Goal: Book appointment/travel/reservation

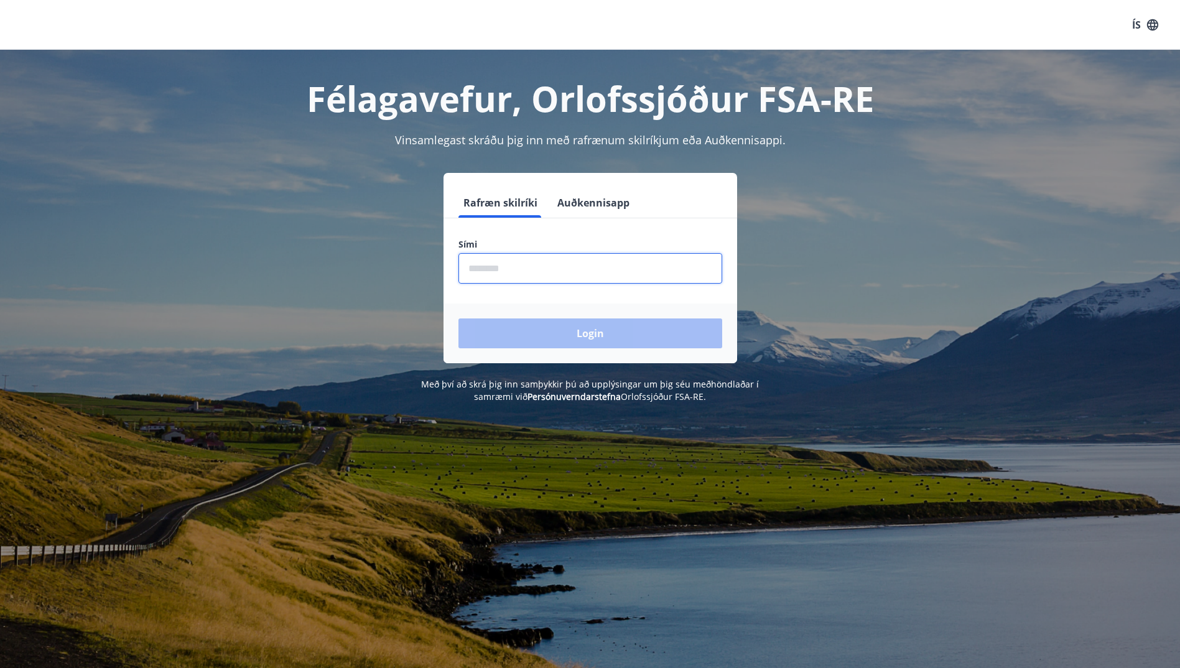
click at [499, 266] on input "phone" at bounding box center [590, 268] width 264 height 30
type input "********"
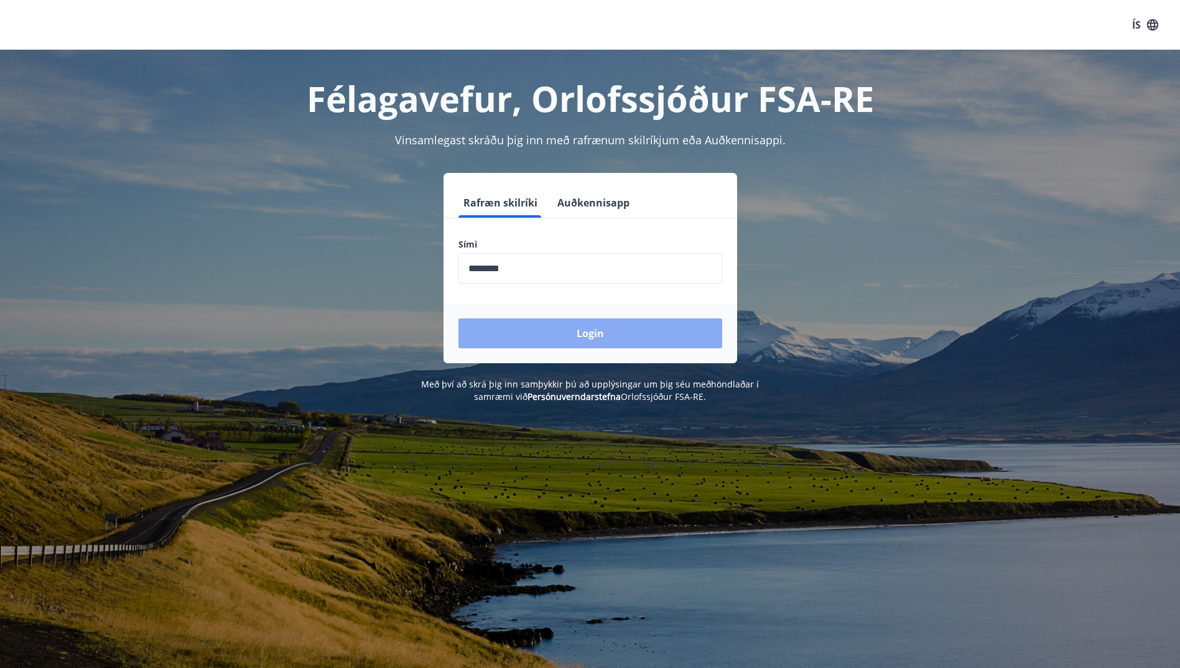
click at [584, 335] on button "Login" at bounding box center [590, 333] width 264 height 30
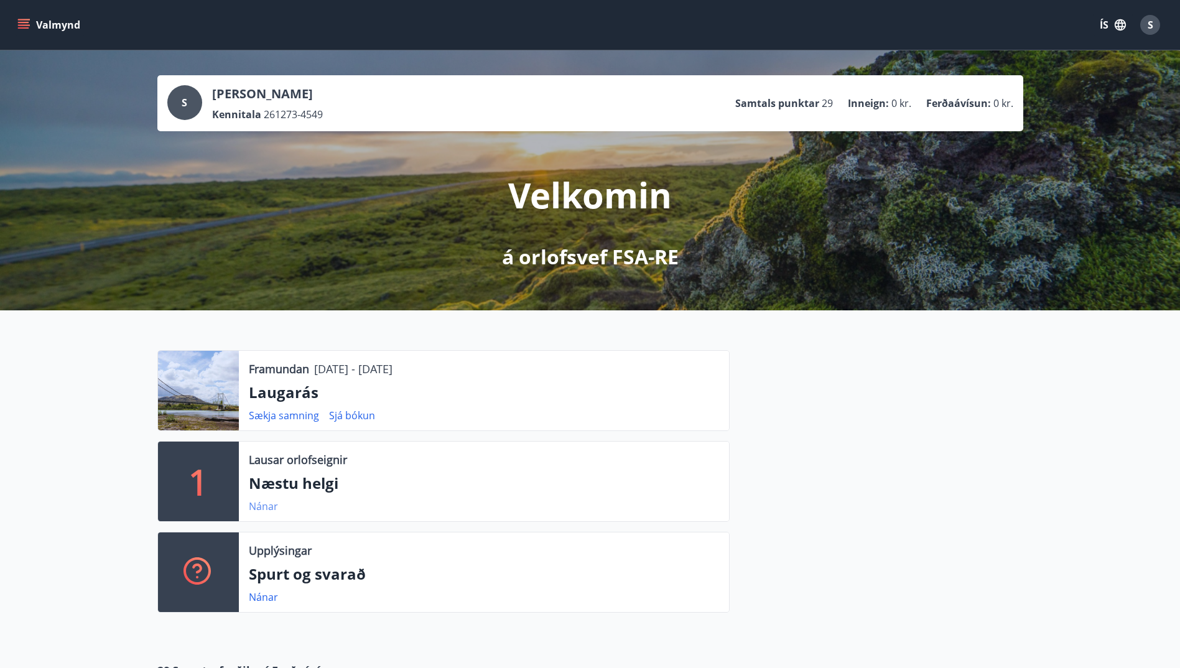
click at [256, 506] on link "Nánar" at bounding box center [263, 506] width 29 height 14
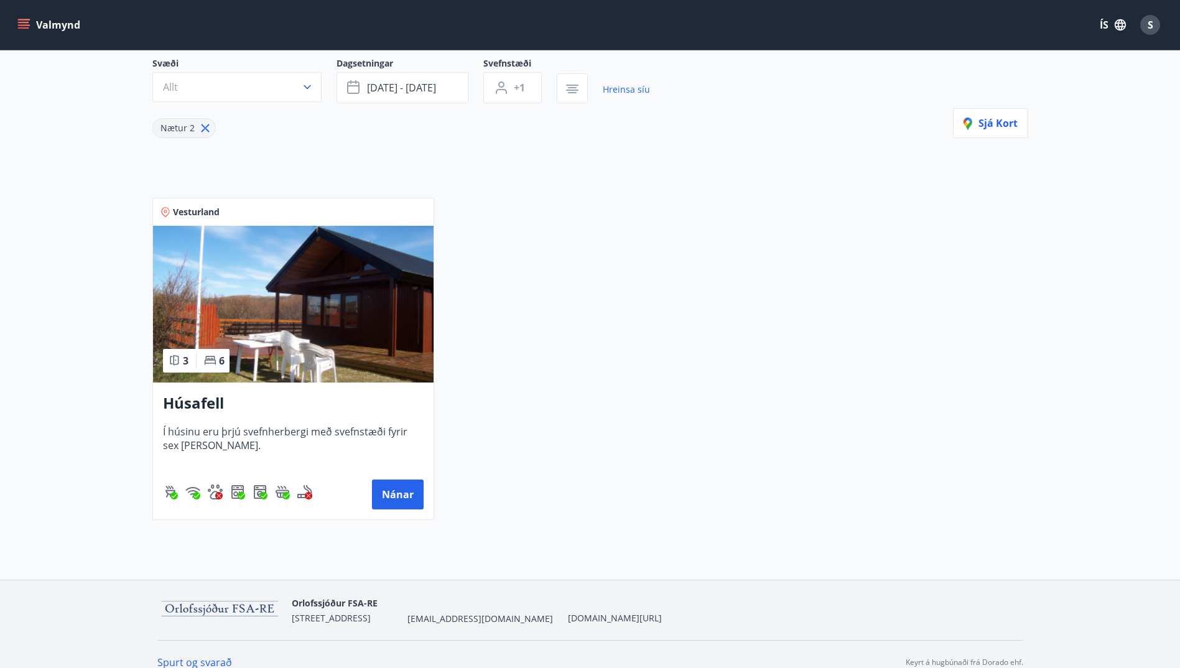
scroll to position [134, 0]
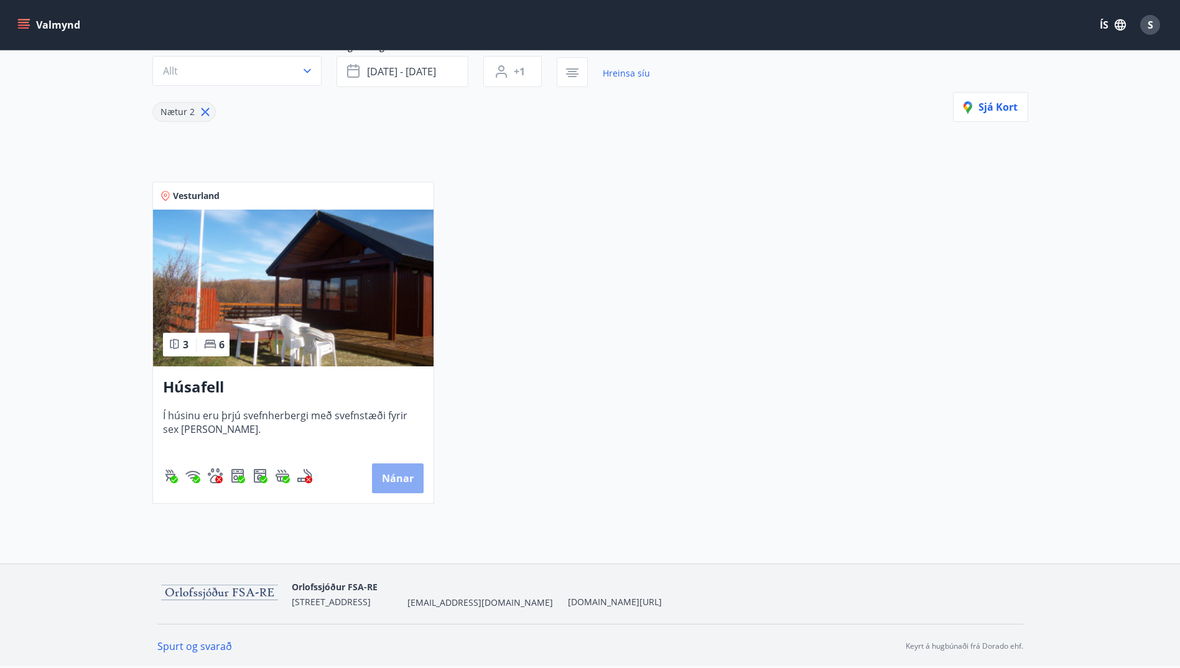
click at [393, 476] on button "Nánar" at bounding box center [398, 478] width 52 height 30
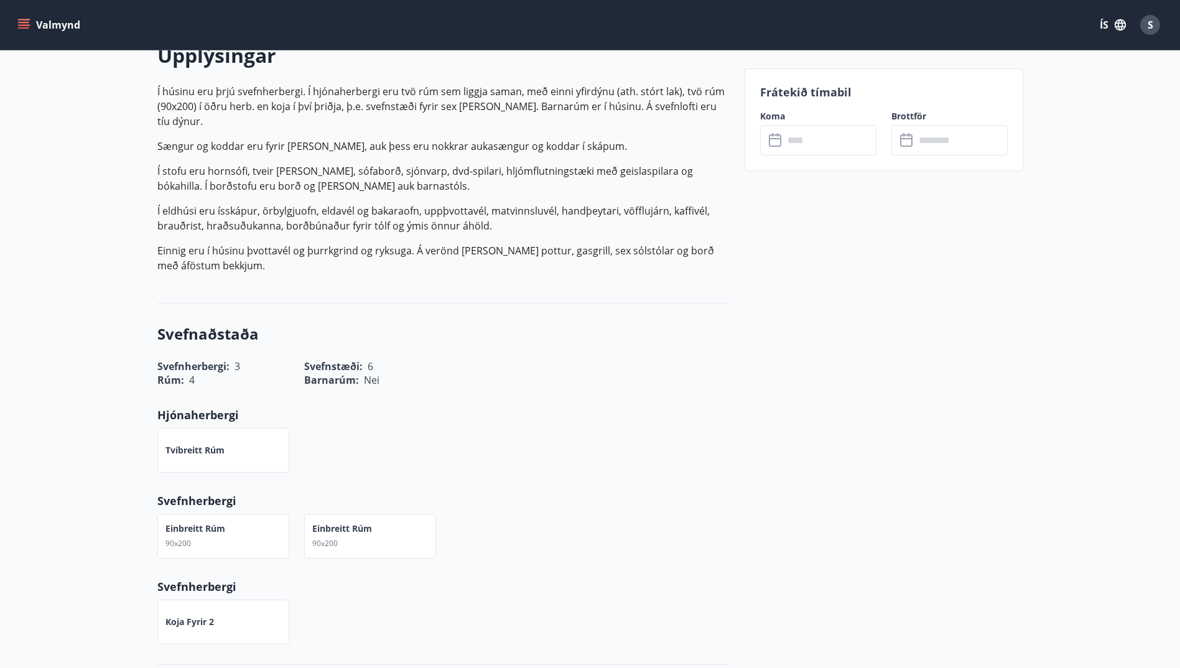
scroll to position [124, 0]
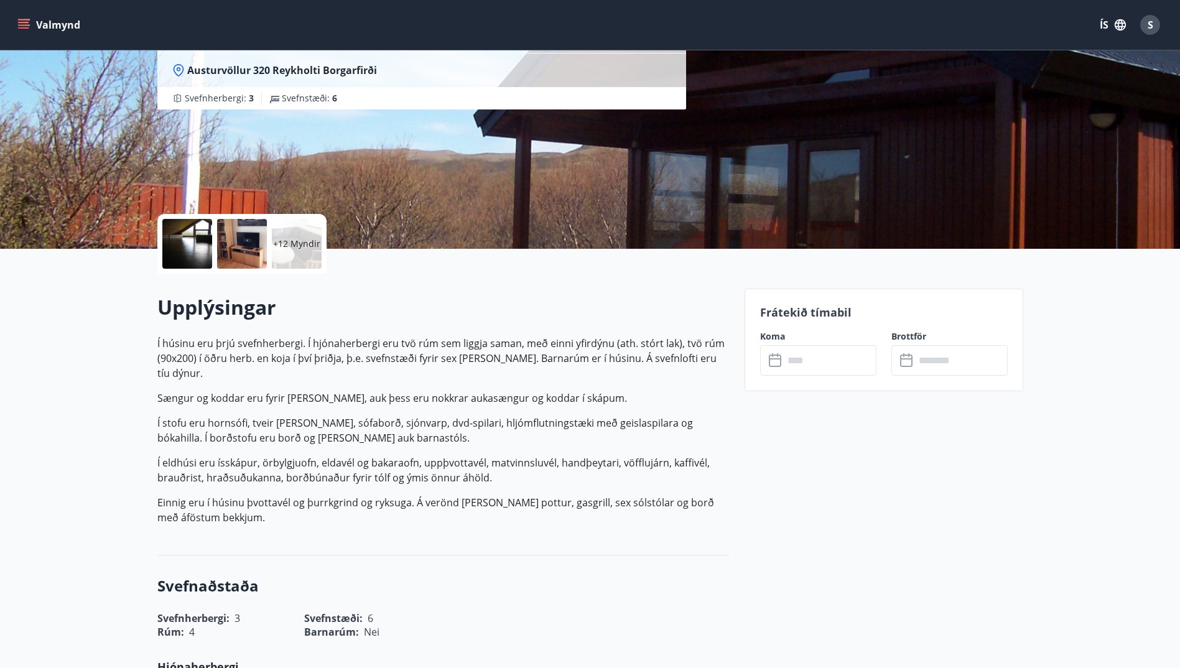
click at [23, 23] on icon "menu" at bounding box center [23, 22] width 11 height 1
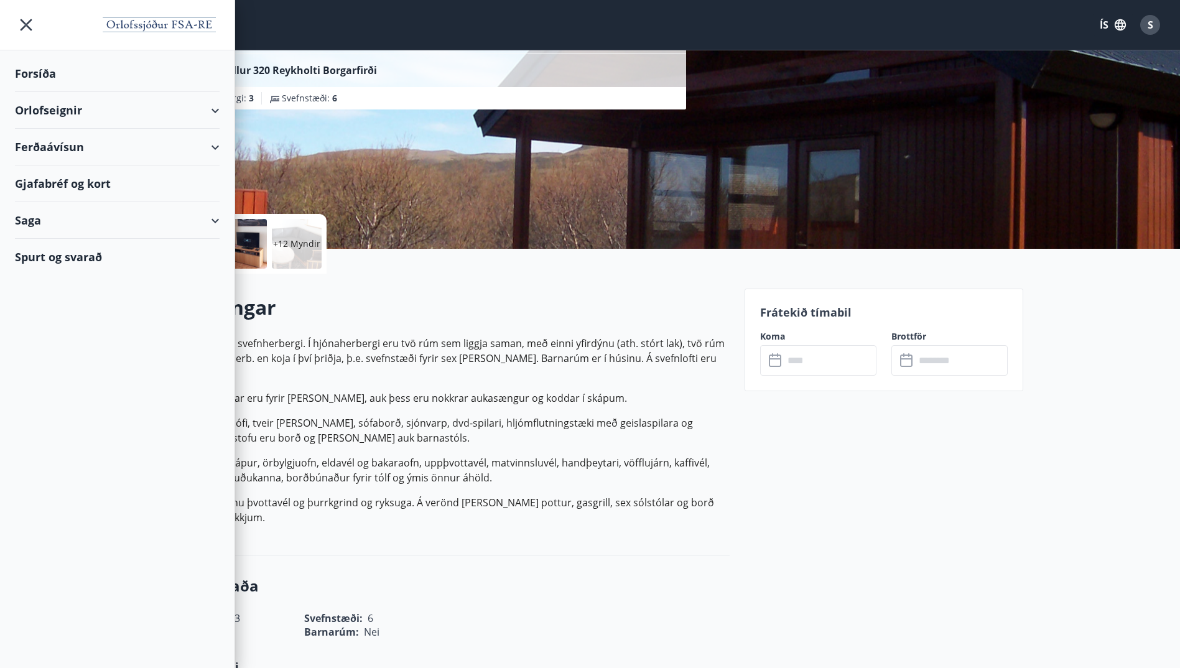
click at [215, 112] on div "Orlofseignir" at bounding box center [117, 110] width 205 height 37
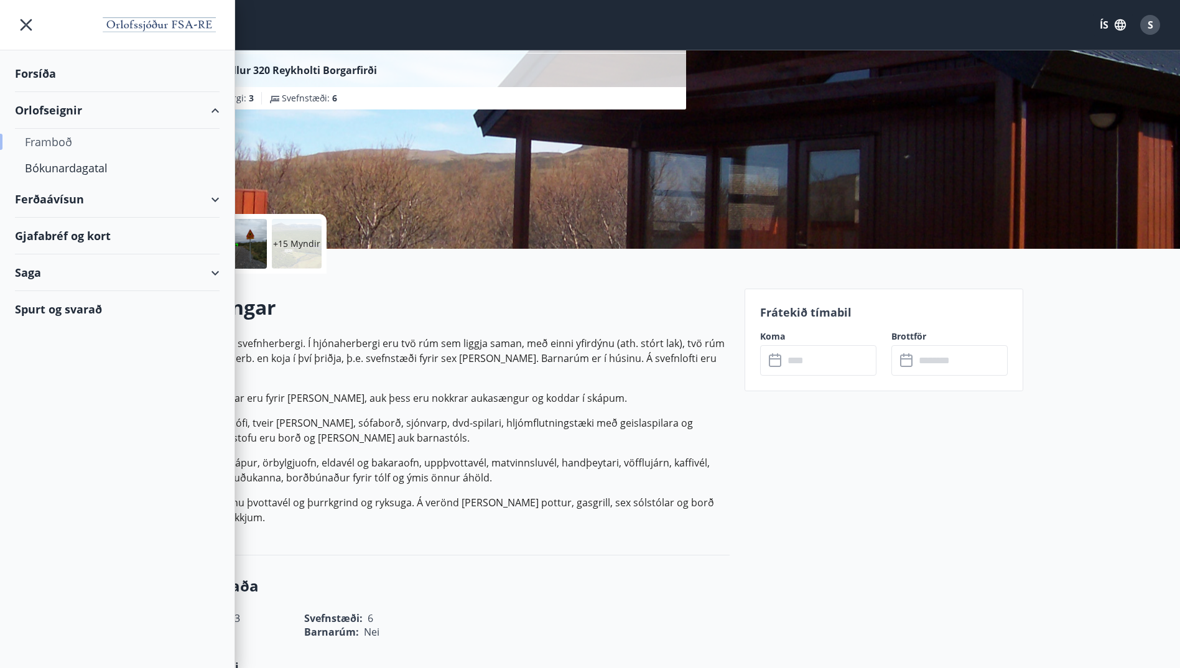
click at [50, 142] on div "Framboð" at bounding box center [117, 142] width 185 height 26
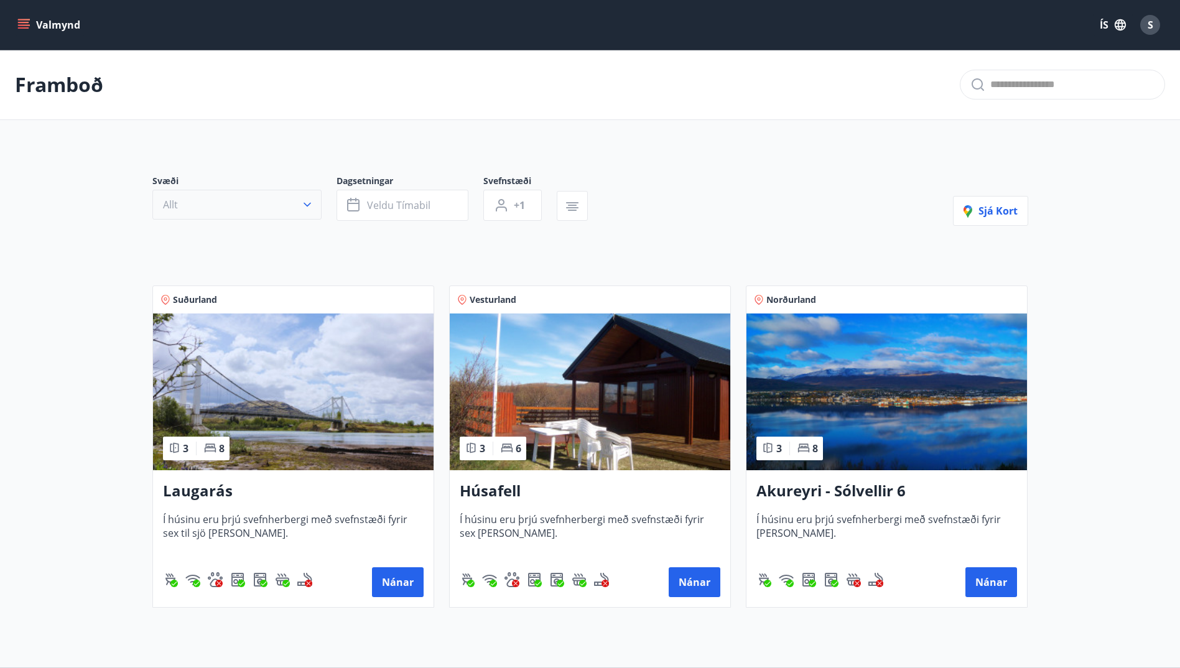
click at [297, 214] on button "Allt" at bounding box center [236, 205] width 169 height 30
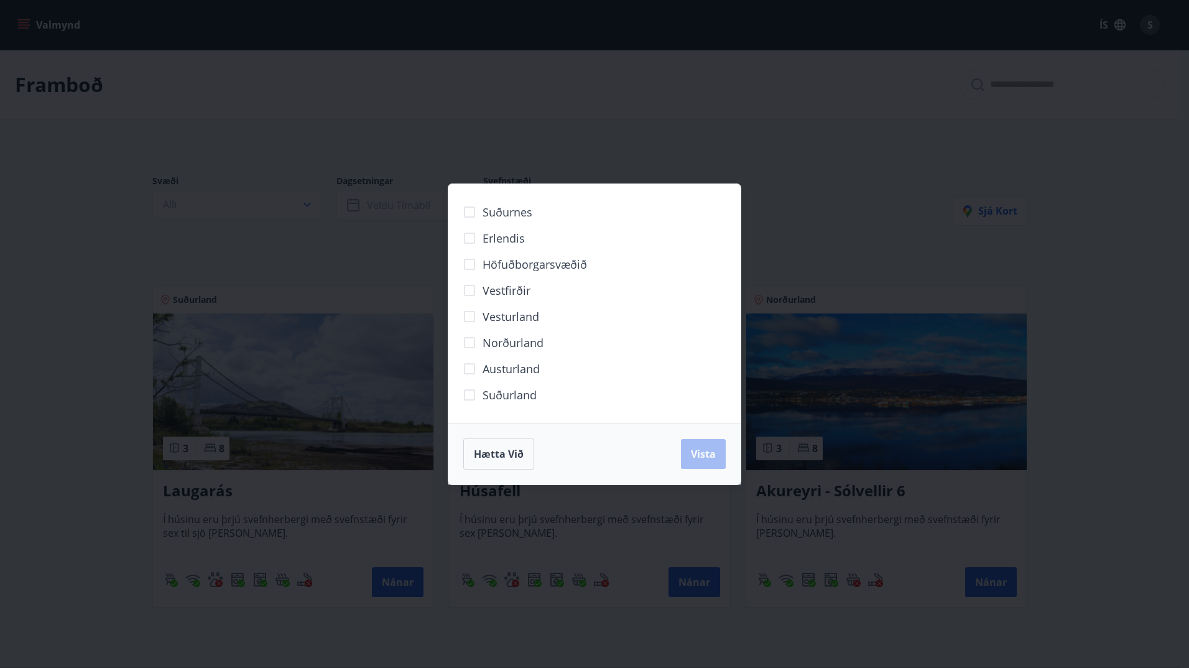
click at [907, 204] on div "Suðurnes Erlendis Höfuðborgarsvæðið Vestfirðir Vesturland Norðurland Austurland…" at bounding box center [594, 334] width 1189 height 668
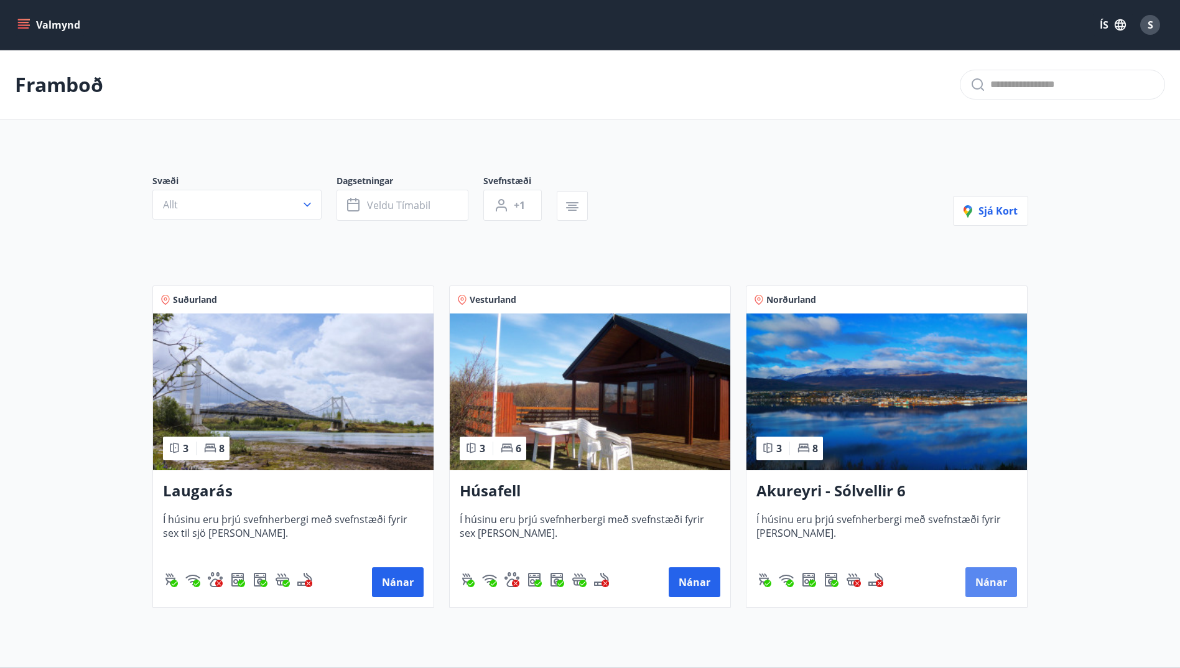
click at [997, 588] on button "Nánar" at bounding box center [991, 582] width 52 height 30
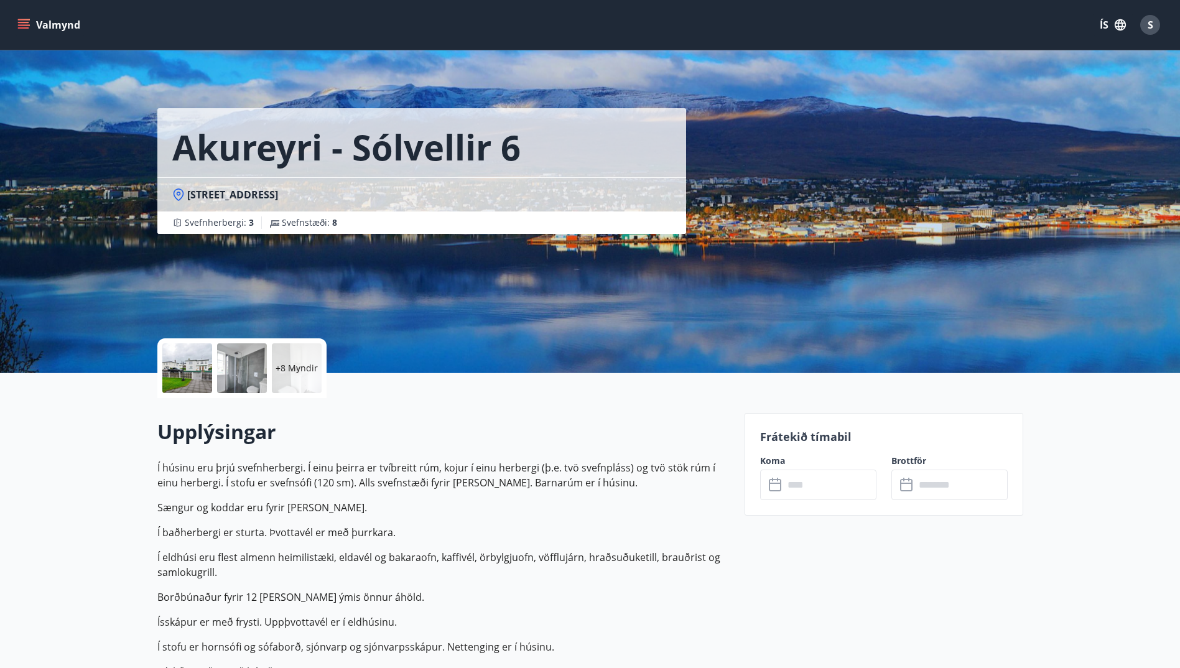
click at [820, 484] on input "text" at bounding box center [829, 484] width 93 height 30
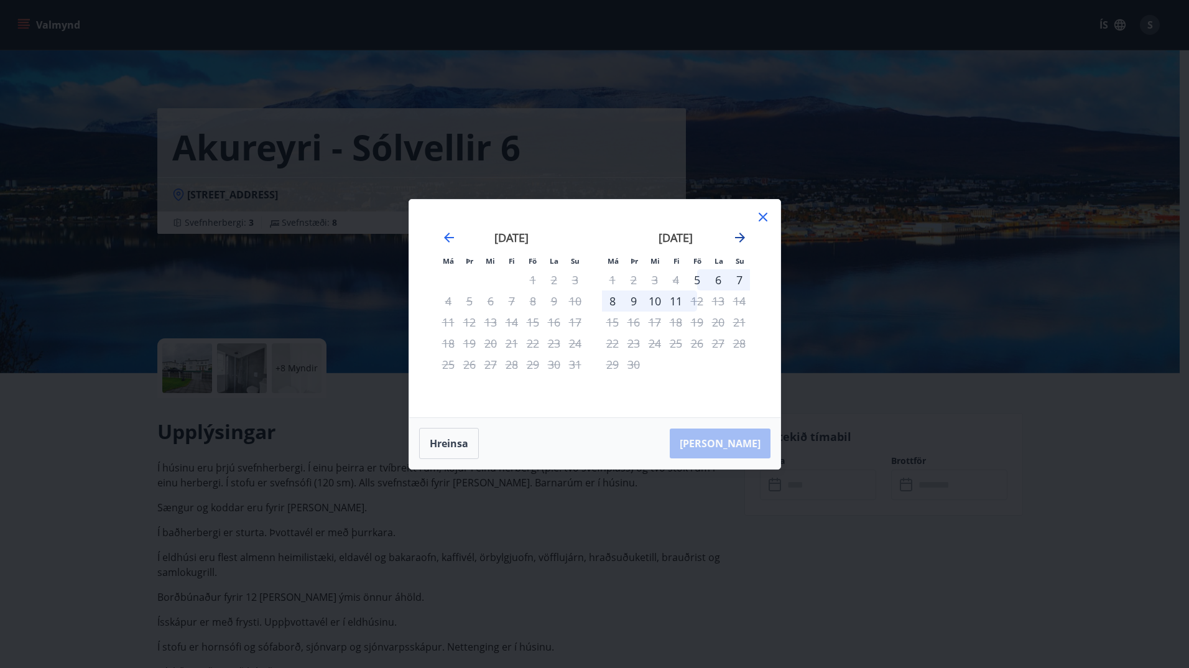
click at [746, 238] on icon "Move forward to switch to the next month." at bounding box center [739, 237] width 15 height 15
click at [738, 240] on icon "Move forward to switch to the next month." at bounding box center [739, 237] width 15 height 15
click at [760, 218] on icon at bounding box center [762, 217] width 15 height 15
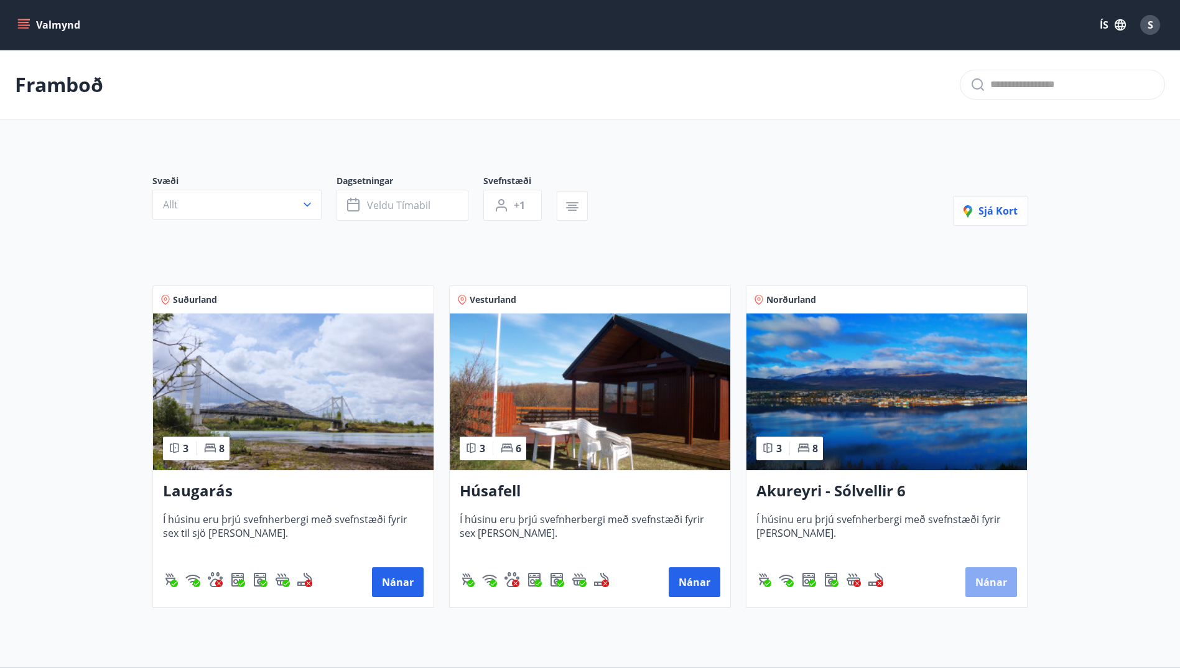
click at [990, 587] on button "Nánar" at bounding box center [991, 582] width 52 height 30
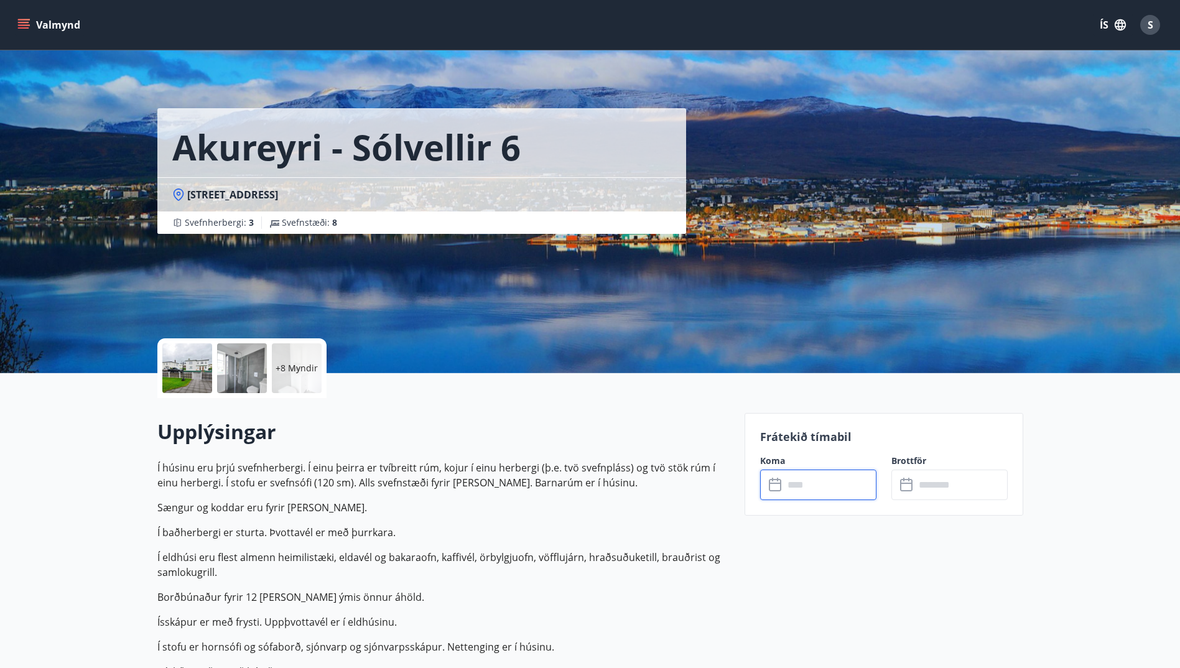
click at [792, 482] on input "text" at bounding box center [829, 484] width 93 height 30
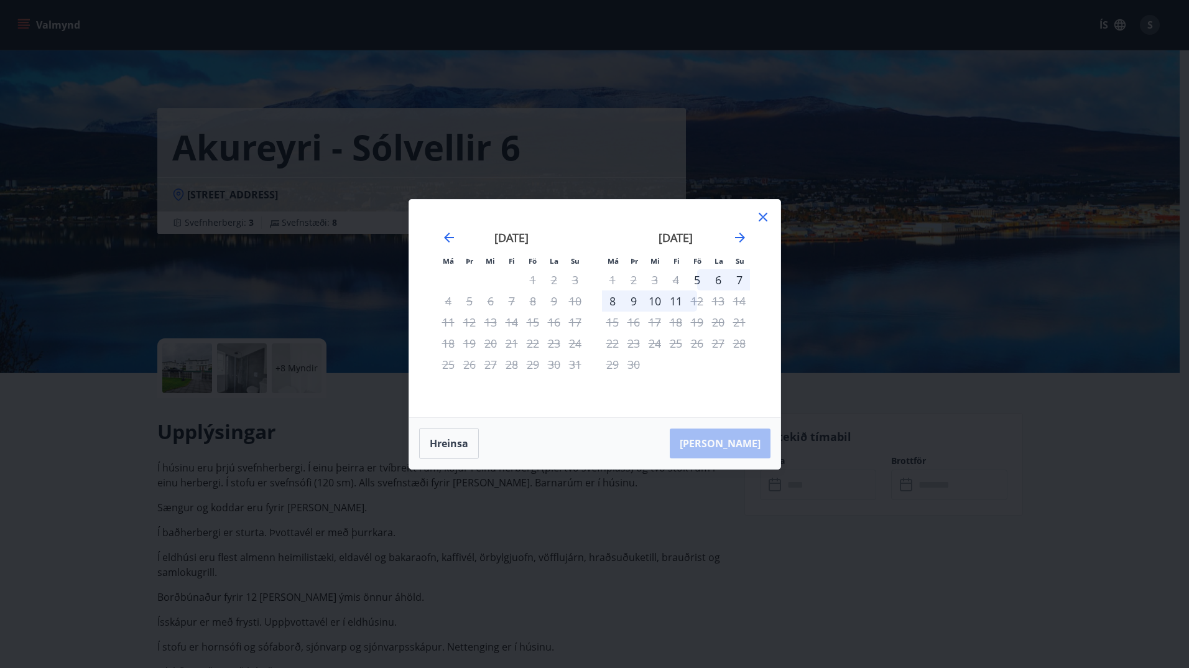
click at [769, 211] on icon at bounding box center [762, 217] width 15 height 15
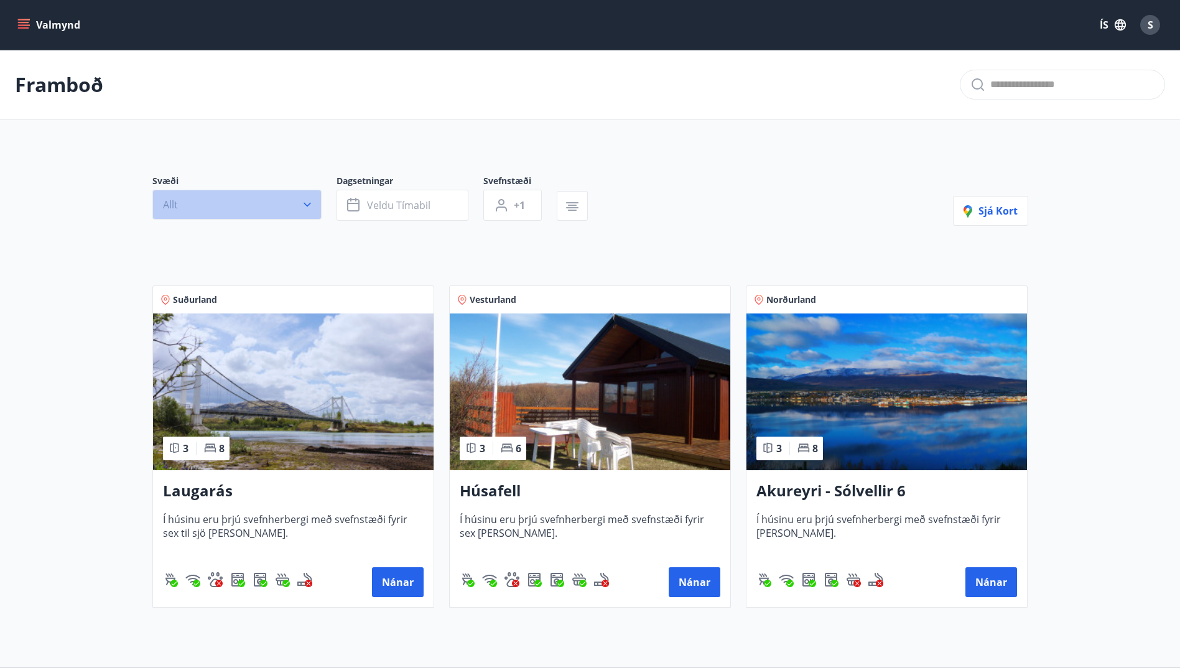
click at [287, 214] on button "Allt" at bounding box center [236, 205] width 169 height 30
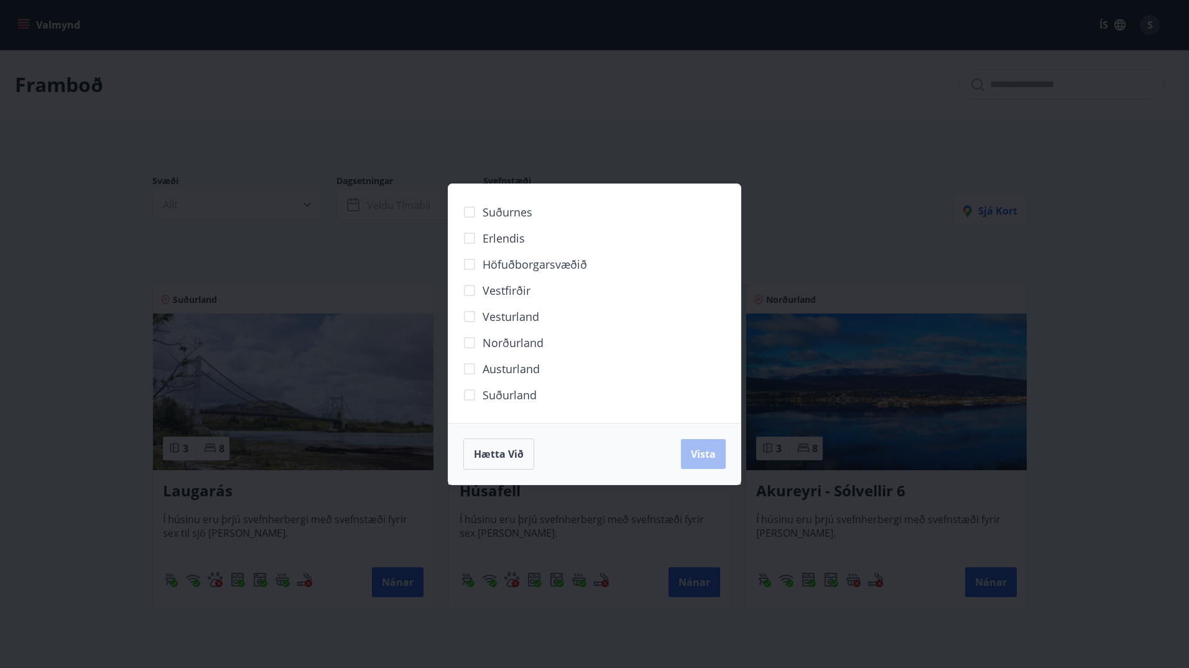
click at [901, 143] on div "Suðurnes Erlendis Höfuðborgarsvæðið Vestfirðir Vesturland Norðurland Austurland…" at bounding box center [594, 334] width 1189 height 668
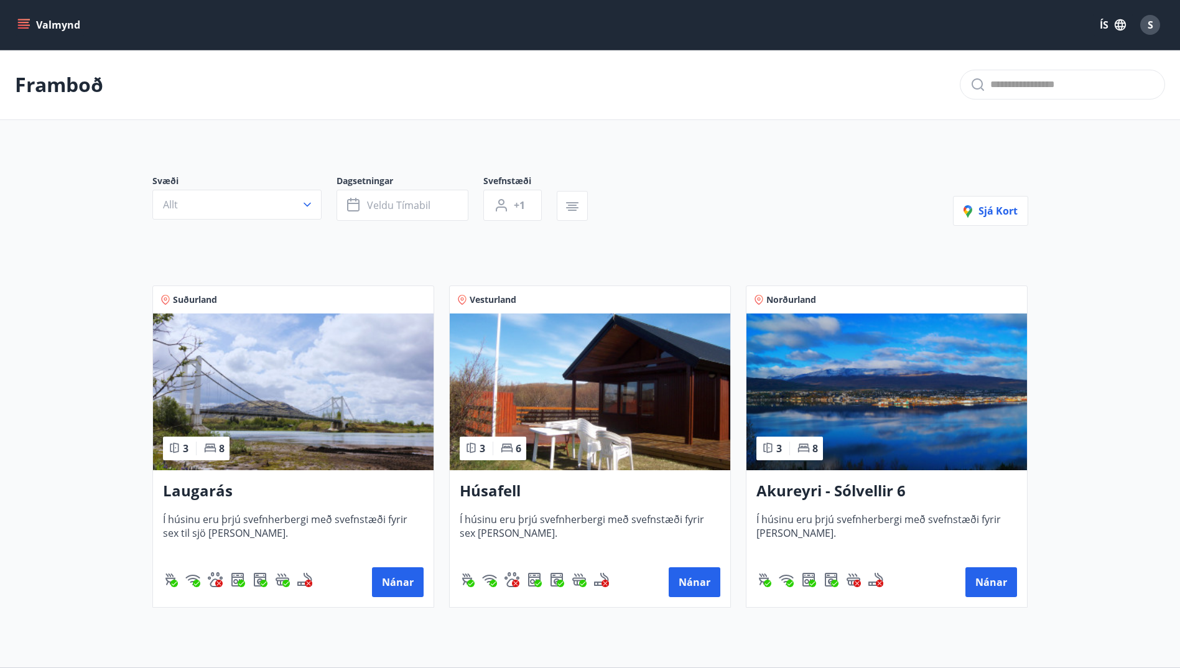
click at [173, 490] on h3 "Laugarás" at bounding box center [293, 491] width 261 height 22
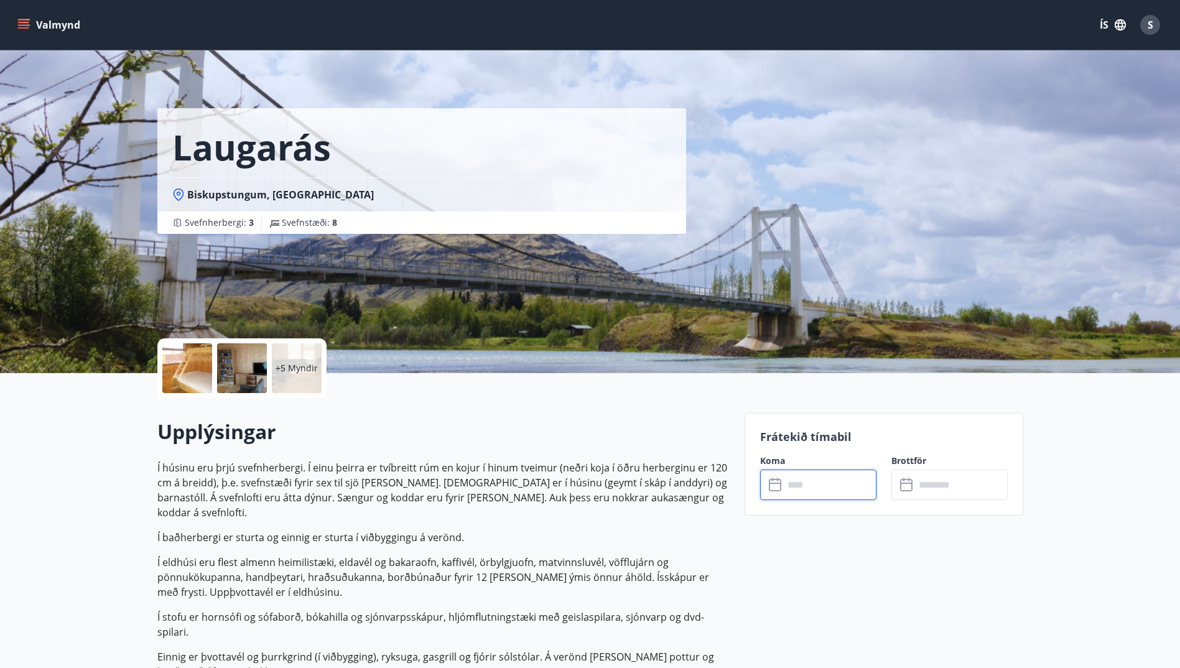
click at [800, 484] on input "text" at bounding box center [829, 484] width 93 height 30
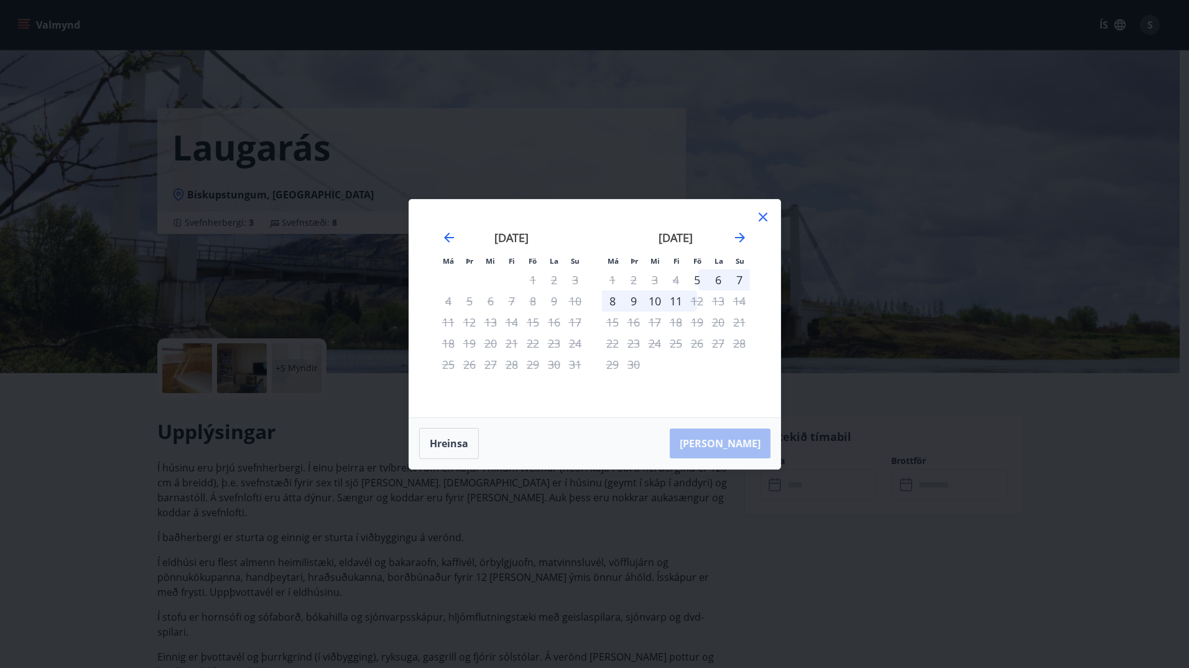
click at [770, 219] on icon at bounding box center [762, 217] width 15 height 15
